Goal: Information Seeking & Learning: Compare options

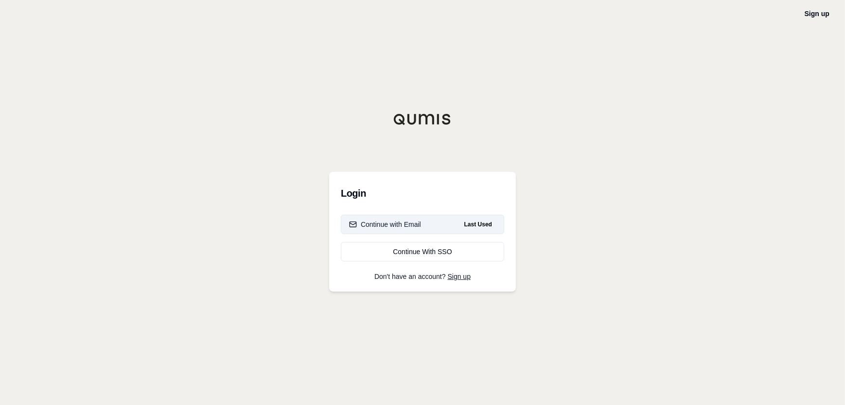
click at [427, 225] on button "Continue with Email Last Used" at bounding box center [422, 224] width 163 height 19
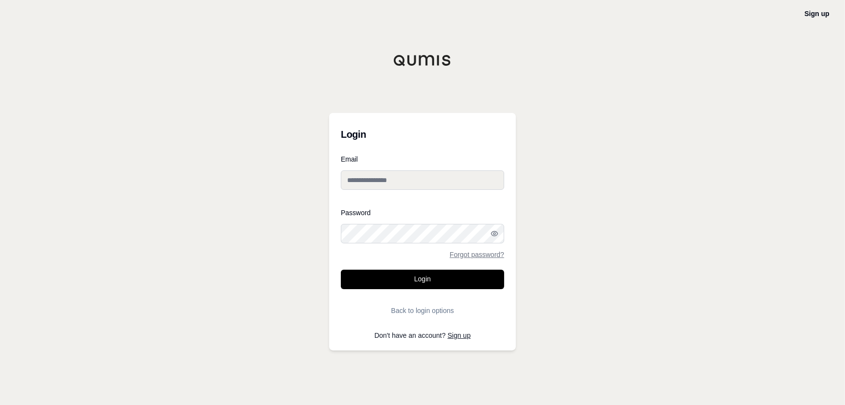
type input "**********"
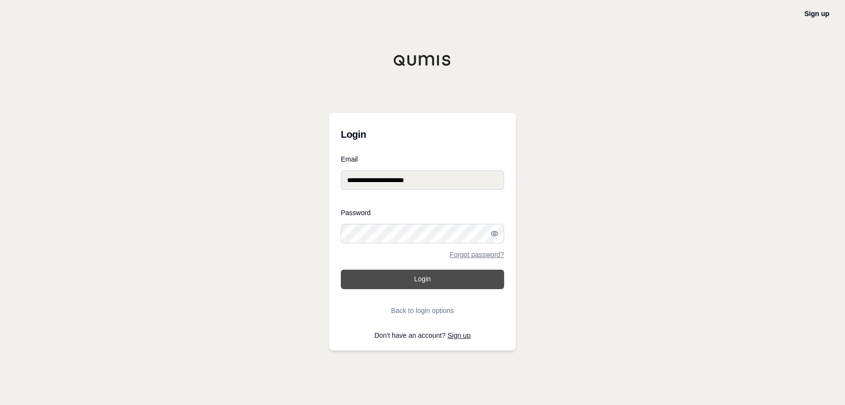
click at [424, 281] on button "Login" at bounding box center [422, 279] width 163 height 19
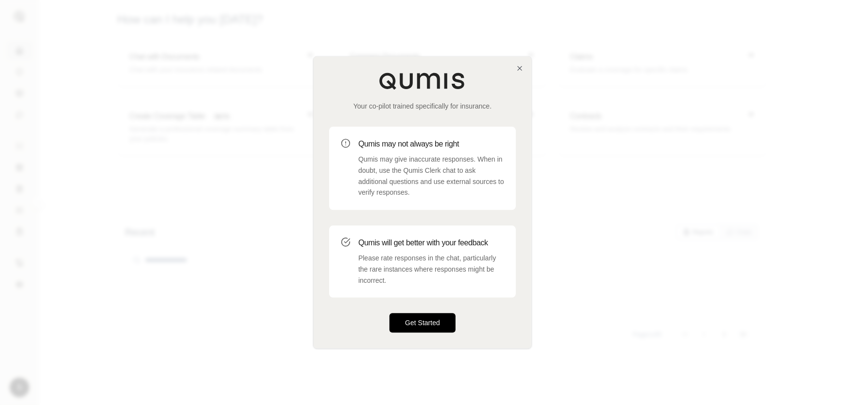
click at [421, 321] on button "Get Started" at bounding box center [423, 322] width 66 height 19
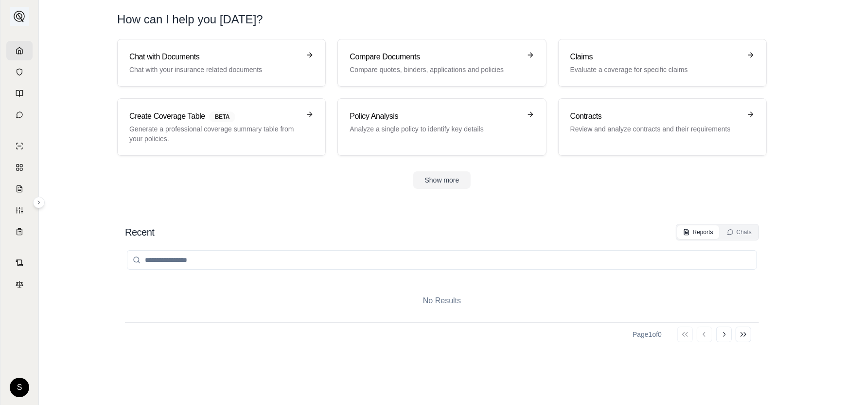
click at [18, 17] on img at bounding box center [20, 17] width 12 height 12
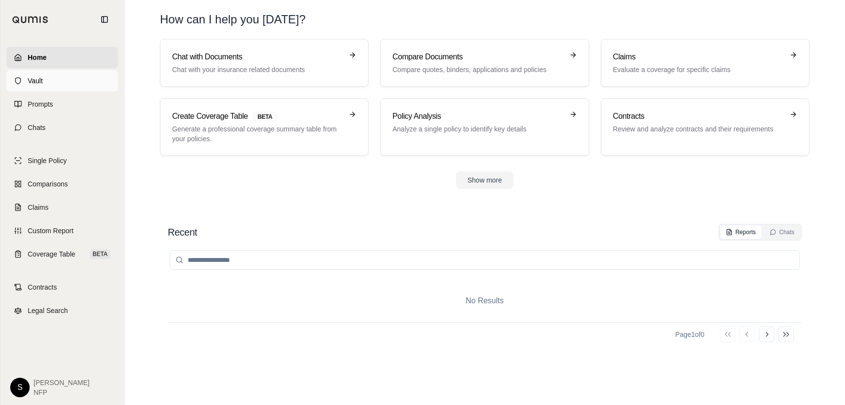
click at [32, 84] on span "Vault" at bounding box center [35, 81] width 15 height 10
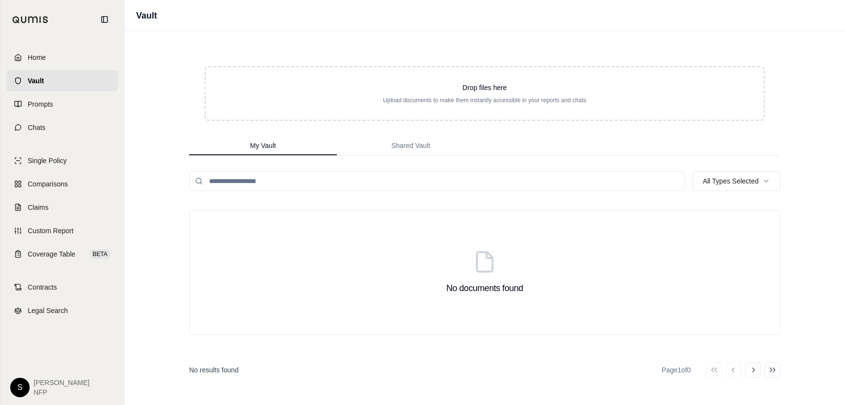
click at [45, 56] on span "Home" at bounding box center [37, 58] width 18 height 10
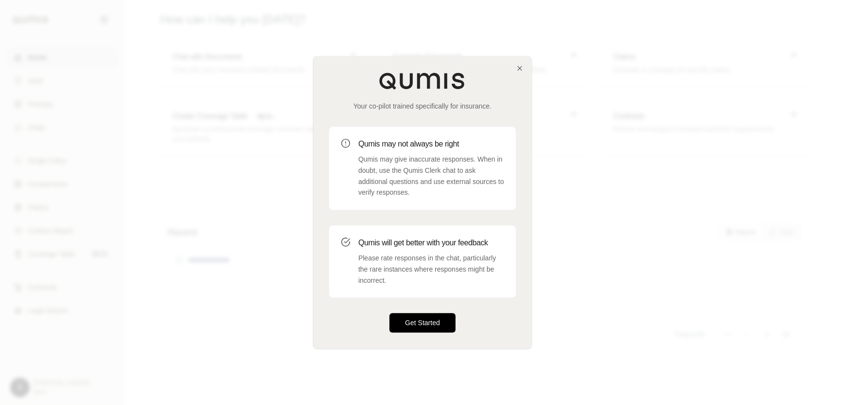
click at [446, 323] on button "Get Started" at bounding box center [423, 322] width 66 height 19
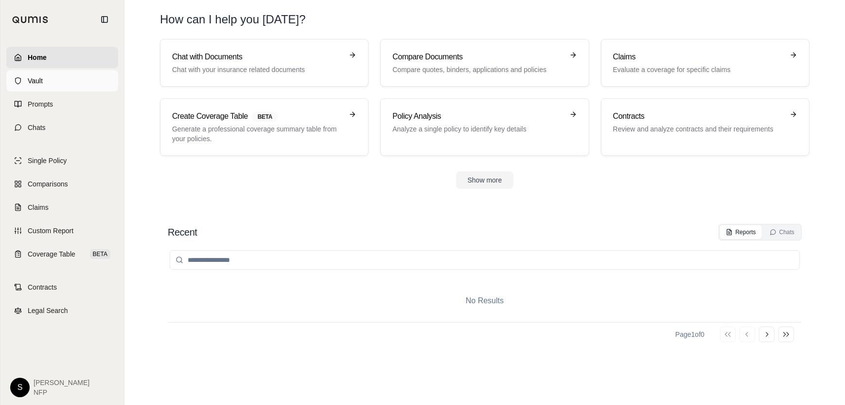
click at [36, 81] on span "Vault" at bounding box center [35, 81] width 15 height 10
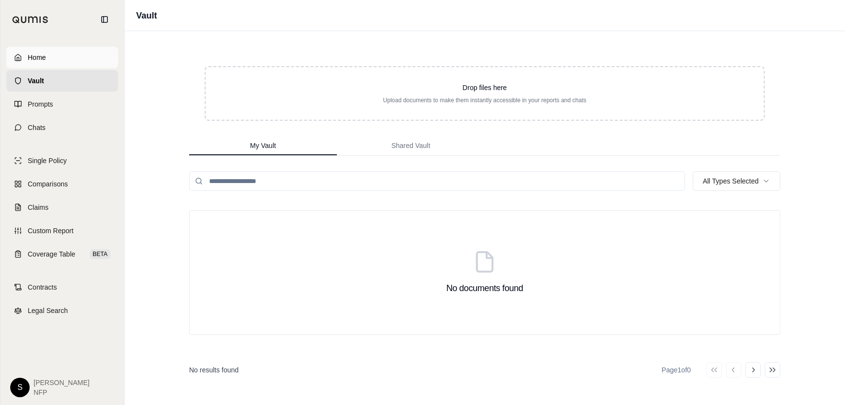
click at [41, 56] on span "Home" at bounding box center [37, 58] width 18 height 10
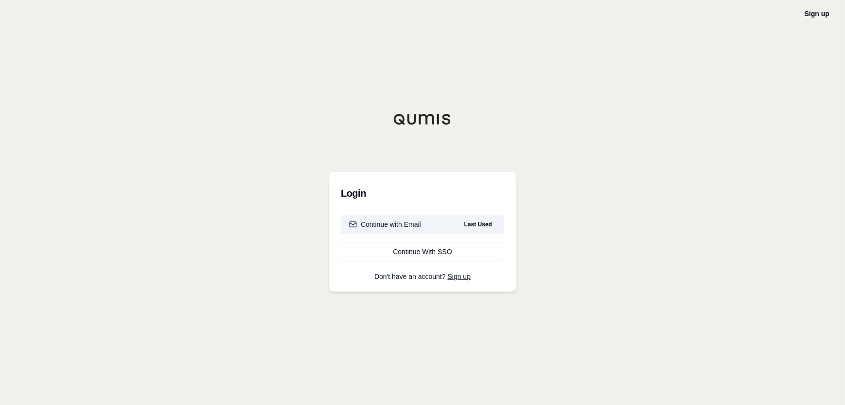
click at [414, 219] on div "Continue with Email" at bounding box center [385, 224] width 72 height 10
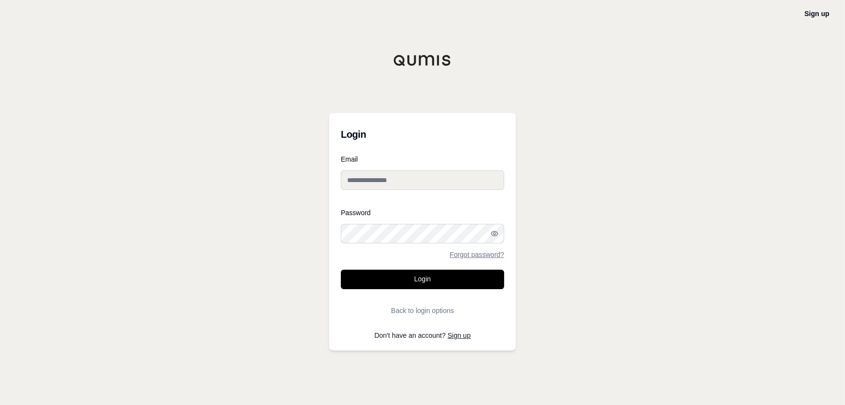
type input "**********"
click at [416, 280] on button "Login" at bounding box center [422, 279] width 163 height 19
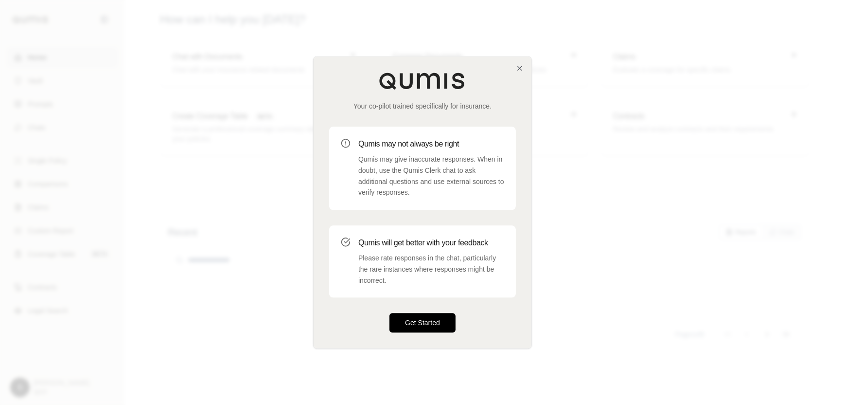
click at [422, 320] on button "Get Started" at bounding box center [423, 322] width 66 height 19
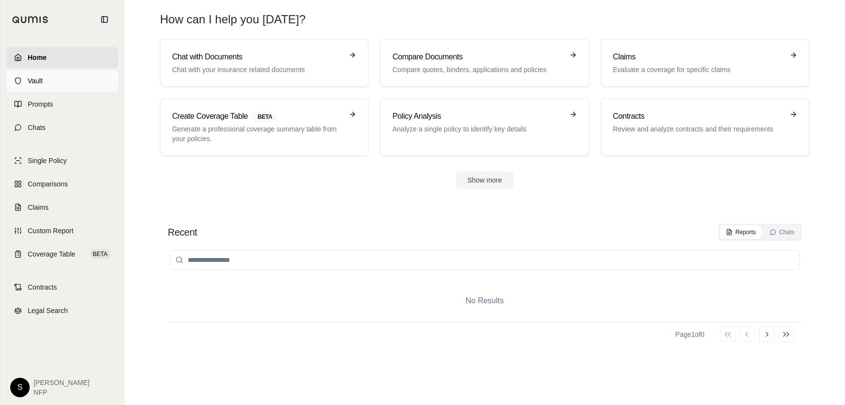
click at [29, 80] on span "Vault" at bounding box center [35, 81] width 15 height 10
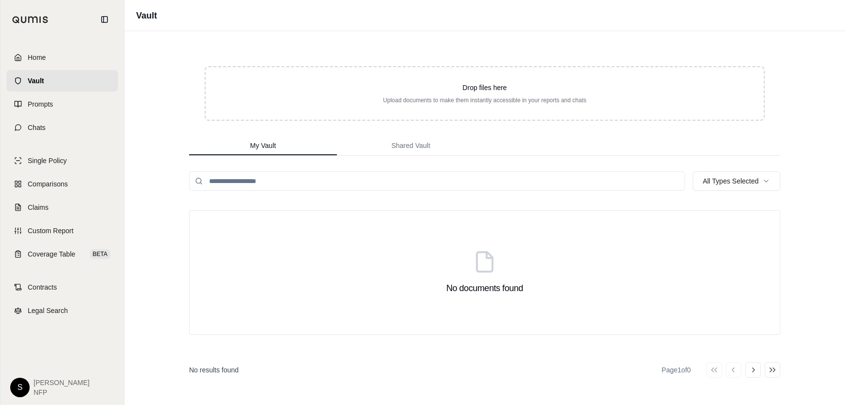
drag, startPoint x: 456, startPoint y: 236, endPoint x: 339, endPoint y: 200, distance: 122.6
click at [450, 235] on div "No documents found" at bounding box center [485, 272] width 592 height 125
click at [317, 180] on input "search" at bounding box center [437, 180] width 496 height 19
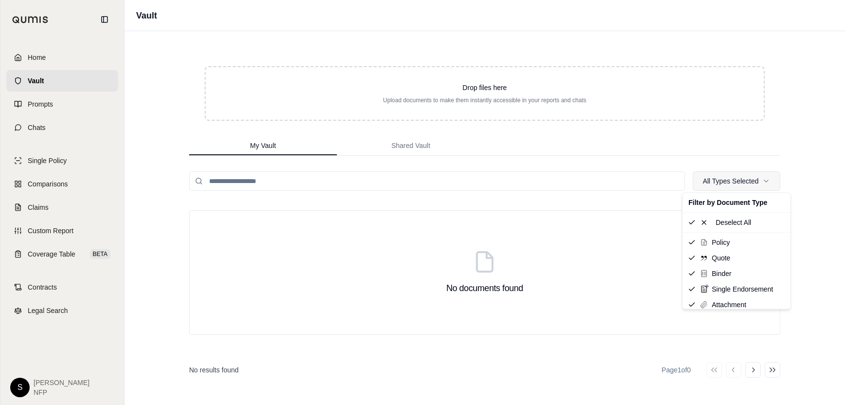
click at [744, 181] on html "Home Vault Prompts Chats Single Policy Comparisons Claims Custom Report Coverag…" at bounding box center [422, 202] width 845 height 405
click at [720, 241] on span "Policy" at bounding box center [721, 242] width 18 height 10
click at [301, 180] on html "Home Vault Prompts Chats Single Policy Comparisons Claims Custom Report Coverag…" at bounding box center [422, 202] width 845 height 405
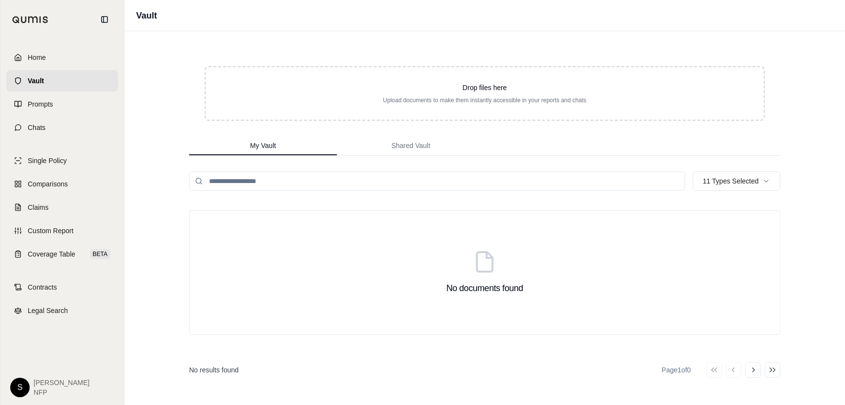
click at [301, 180] on input "search" at bounding box center [437, 180] width 496 height 19
type input "**"
click at [672, 187] on input "**" at bounding box center [437, 180] width 496 height 19
click at [674, 182] on input "**" at bounding box center [437, 180] width 496 height 19
click at [675, 181] on input "search" at bounding box center [437, 180] width 496 height 19
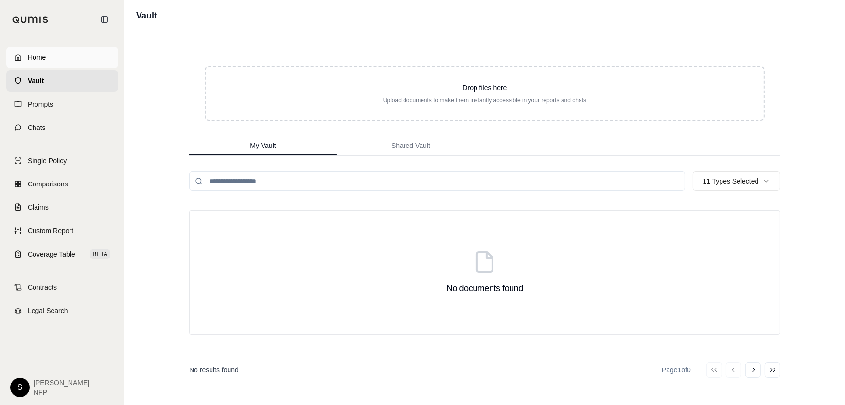
click at [51, 57] on link "Home" at bounding box center [62, 57] width 112 height 21
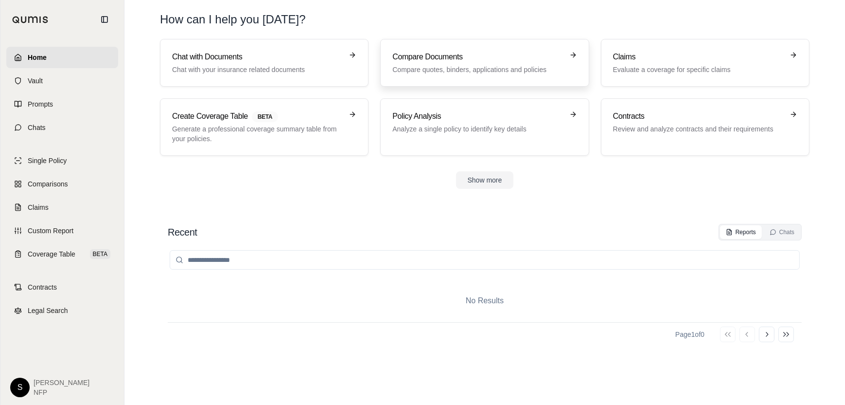
click at [485, 56] on h3 "Compare Documents" at bounding box center [478, 57] width 171 height 12
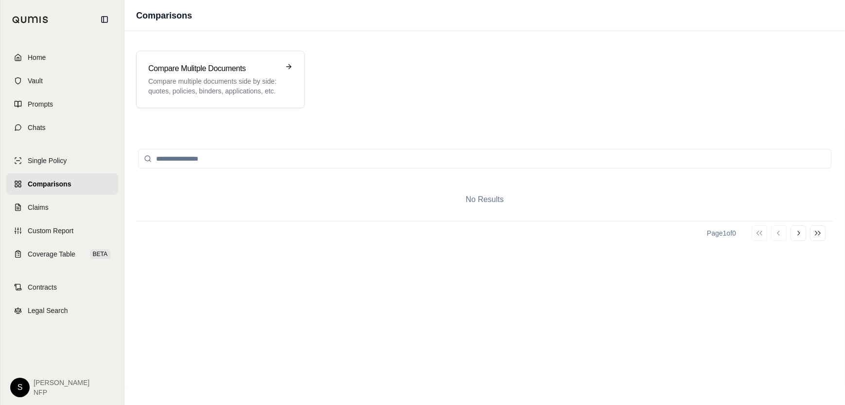
click at [226, 163] on input "search" at bounding box center [485, 158] width 694 height 19
click at [40, 58] on span "Home" at bounding box center [37, 58] width 18 height 10
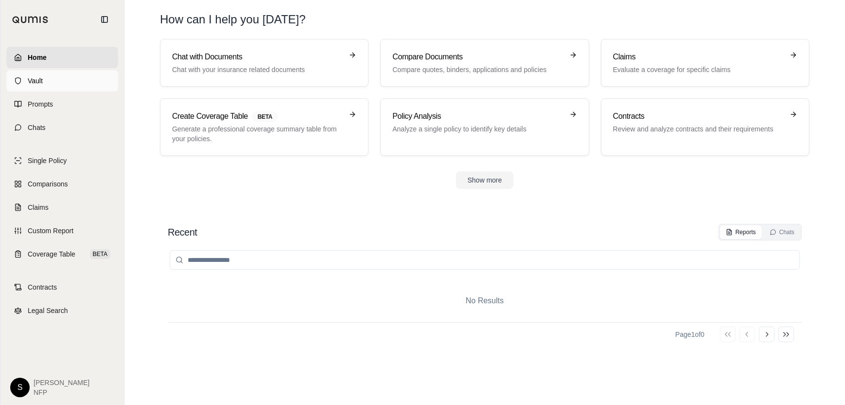
click at [42, 76] on span "Vault" at bounding box center [35, 81] width 15 height 10
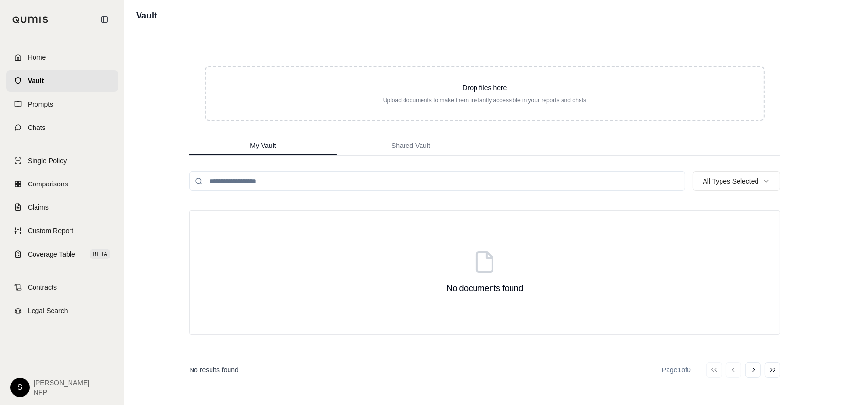
click at [265, 181] on input "search" at bounding box center [437, 180] width 496 height 19
type input "*"
